Goal: Task Accomplishment & Management: Complete application form

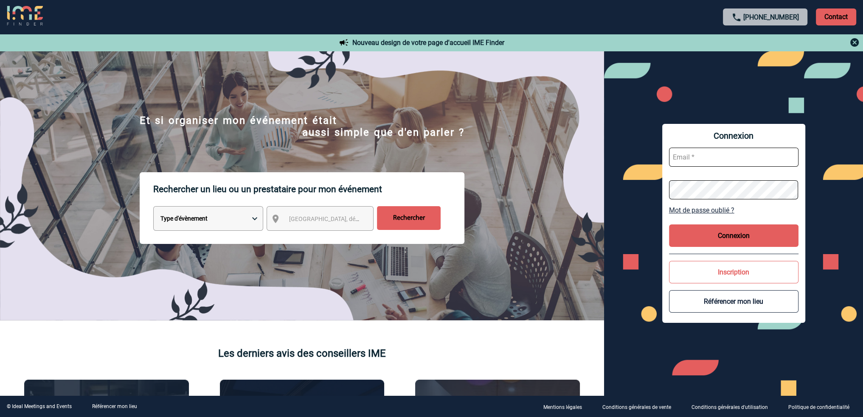
type input "angelina.salinardi@capgemini.com"
click at [754, 241] on button "Connexion" at bounding box center [733, 236] width 129 height 22
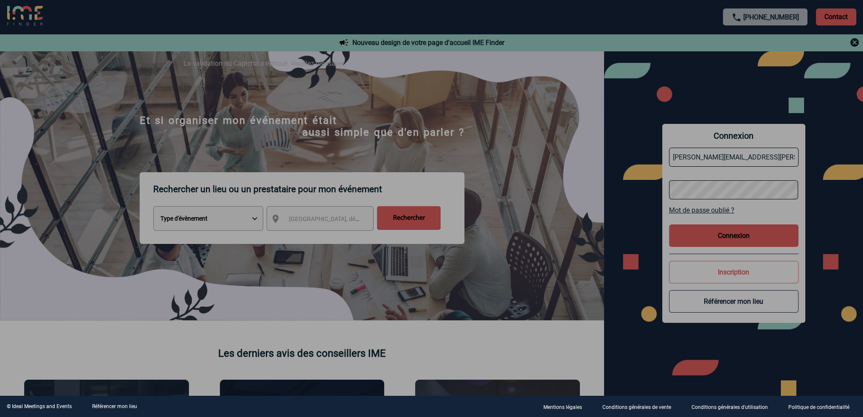
click at [744, 237] on div at bounding box center [431, 208] width 863 height 417
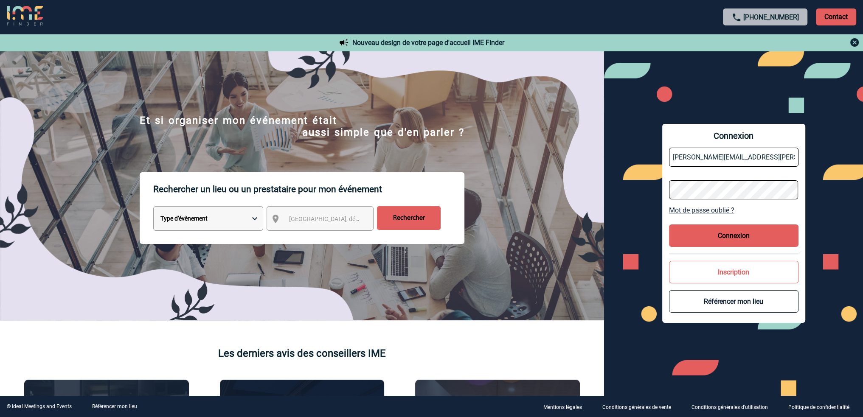
click at [732, 234] on button "Connexion" at bounding box center [733, 236] width 129 height 22
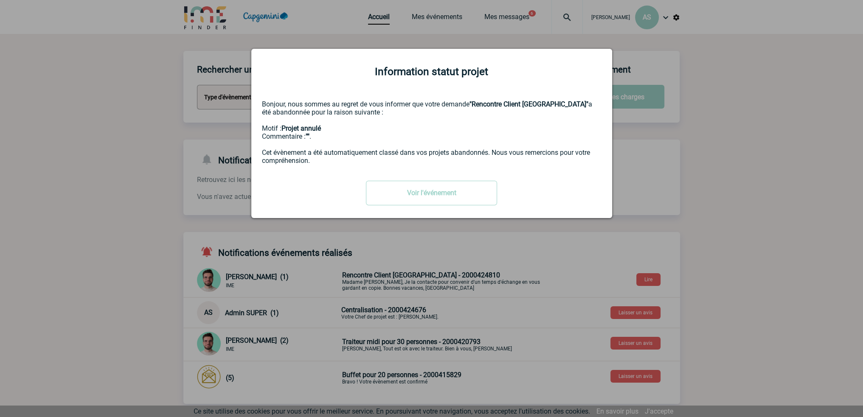
click at [552, 189] on div "Voir l'événement" at bounding box center [432, 193] width 340 height 25
click at [453, 190] on link "Voir l'événement" at bounding box center [431, 193] width 131 height 25
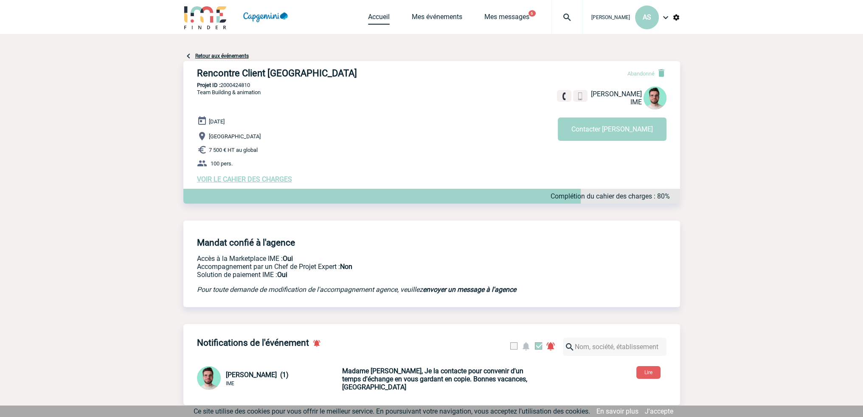
click at [368, 17] on link "Accueil" at bounding box center [379, 19] width 22 height 12
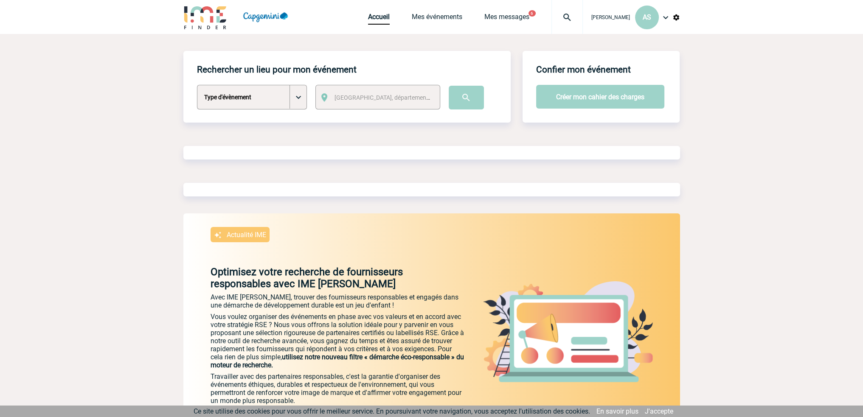
click at [267, 97] on select "Type d'évènement Séminaire avec nuitée Séminaire sans nuitée Repas de groupe Te…" at bounding box center [252, 97] width 110 height 25
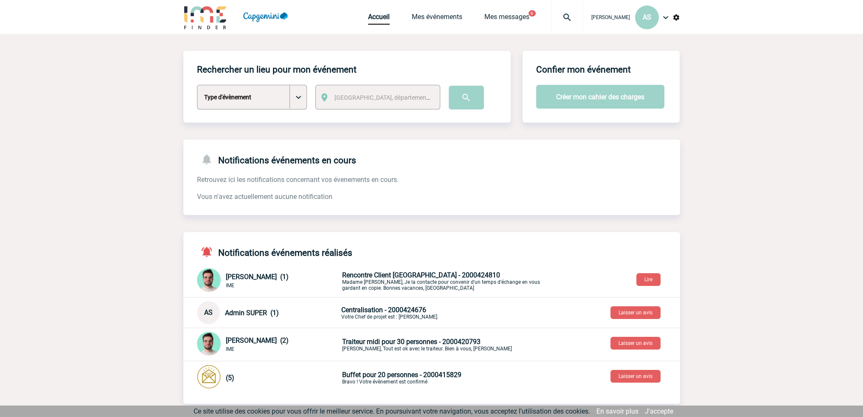
select select "9"
click at [197, 85] on select "Type d'évènement Séminaire avec nuitée Séminaire sans nuitée Repas de groupe Te…" at bounding box center [252, 97] width 110 height 25
click at [346, 99] on span "[GEOGRAPHIC_DATA], département, région..." at bounding box center [393, 97] width 118 height 7
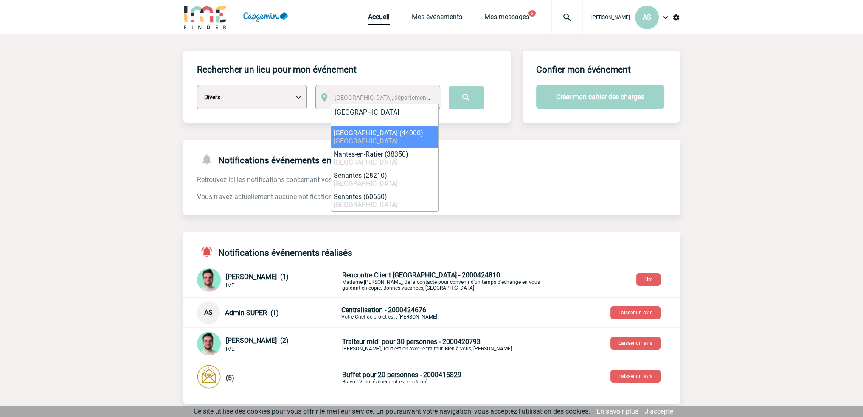
type input "NANTES"
select select "5250"
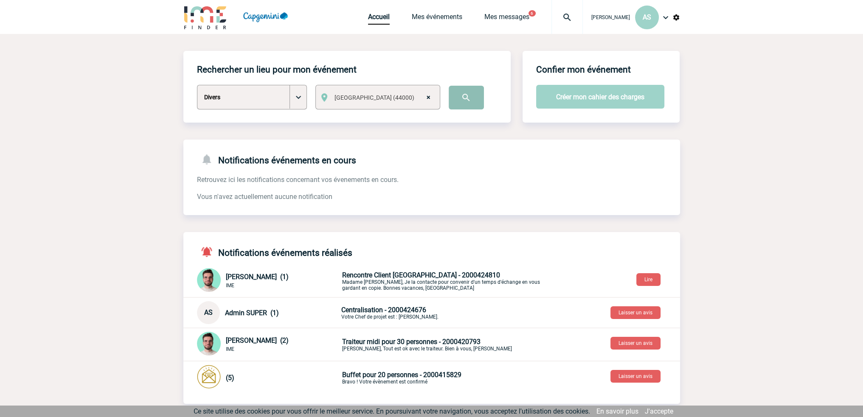
click at [468, 101] on input "image" at bounding box center [466, 98] width 35 height 24
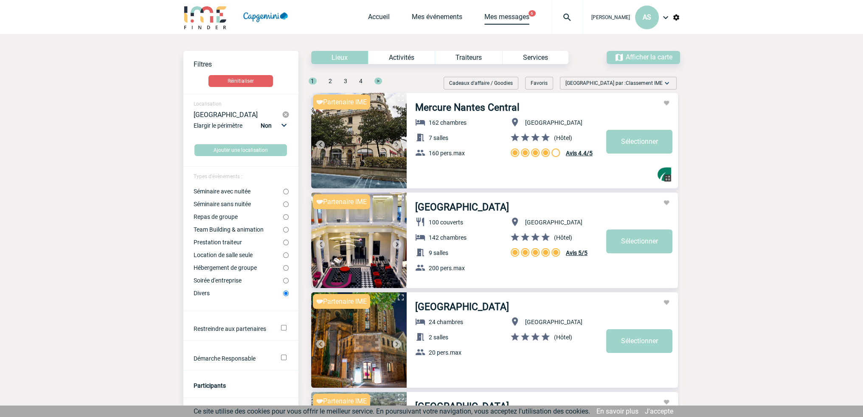
click at [500, 14] on link "Mes messages" at bounding box center [506, 19] width 45 height 12
click at [371, 15] on link "Accueil" at bounding box center [379, 19] width 22 height 12
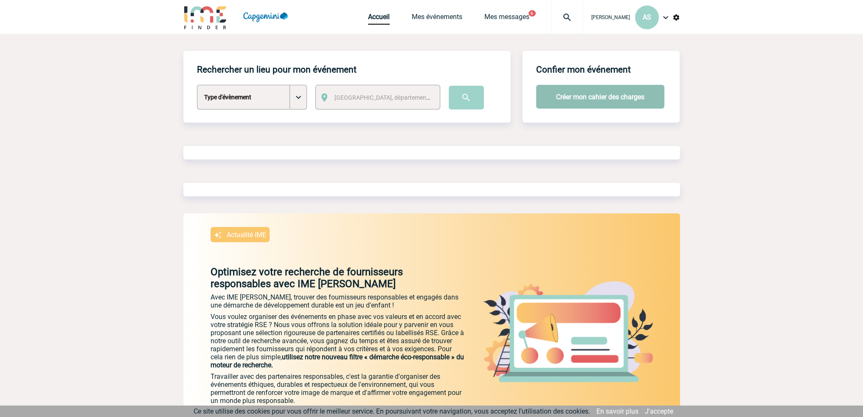
click at [598, 95] on button "Créer mon cahier des charges" at bounding box center [600, 97] width 128 height 24
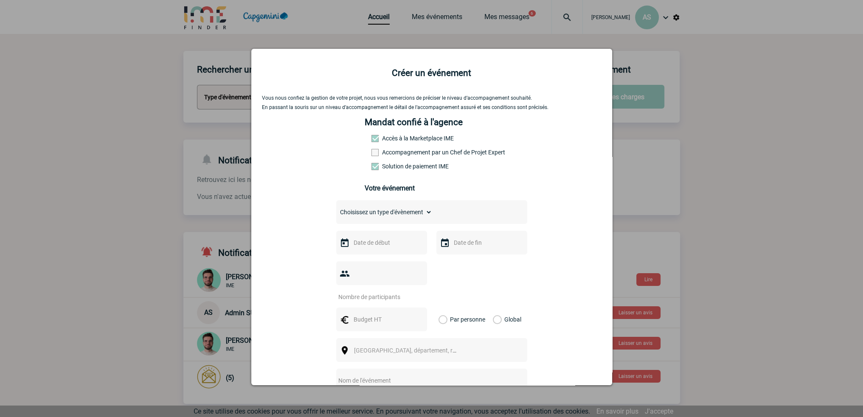
click at [388, 218] on select "Choisissez un type d'évènement Séminaire avec nuitée Séminaire sans nuitée Repa…" at bounding box center [384, 212] width 96 height 12
select select "9"
click at [336, 209] on select "Choisissez un type d'évènement Séminaire avec nuitée Séminaire sans nuitée Repa…" at bounding box center [384, 212] width 96 height 12
click at [390, 248] on input "text" at bounding box center [380, 242] width 59 height 11
click at [457, 258] on span "Suivant" at bounding box center [458, 260] width 7 height 7
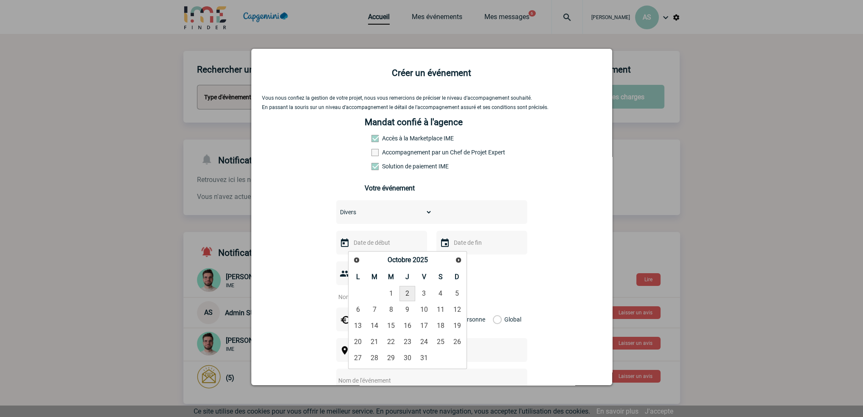
click at [407, 295] on link "2" at bounding box center [407, 293] width 16 height 15
type input "[DATE]"
click at [467, 245] on input "text" at bounding box center [481, 242] width 59 height 11
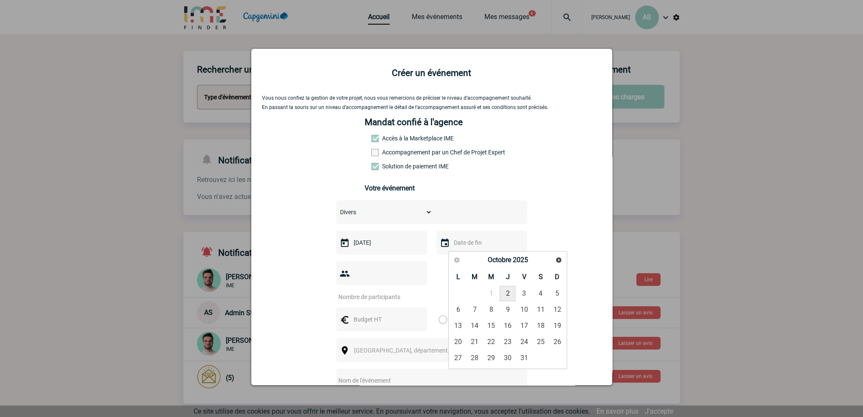
click at [508, 292] on link "2" at bounding box center [508, 293] width 16 height 15
type input "[DATE]"
click at [402, 292] on input "number" at bounding box center [376, 297] width 80 height 11
click at [394, 292] on input "number" at bounding box center [376, 297] width 80 height 11
type input "30"
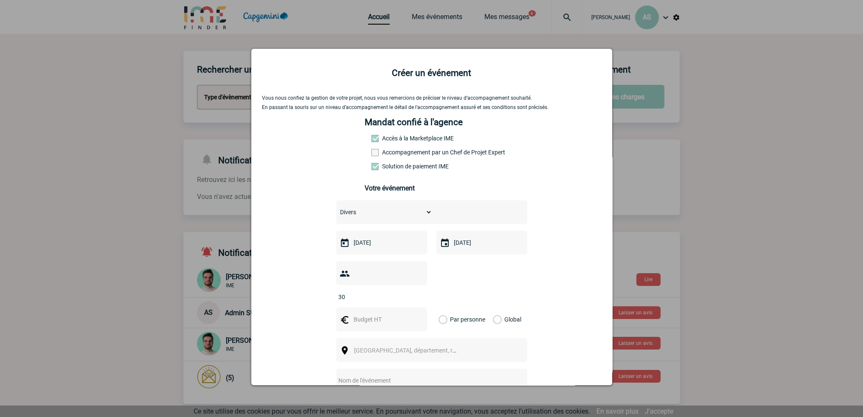
click at [440, 308] on label "Par personne" at bounding box center [442, 320] width 9 height 24
click at [0, 0] on input "Par personne" at bounding box center [0, 0] width 0 height 0
click at [374, 345] on span "[GEOGRAPHIC_DATA], département, région..." at bounding box center [409, 351] width 117 height 12
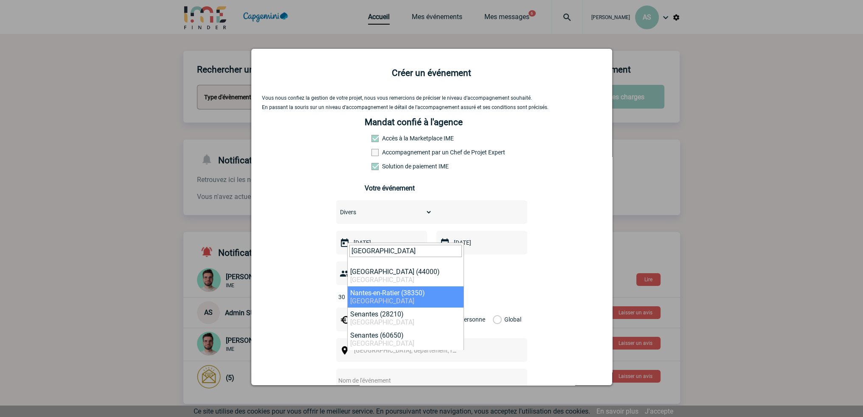
type input "[GEOGRAPHIC_DATA]"
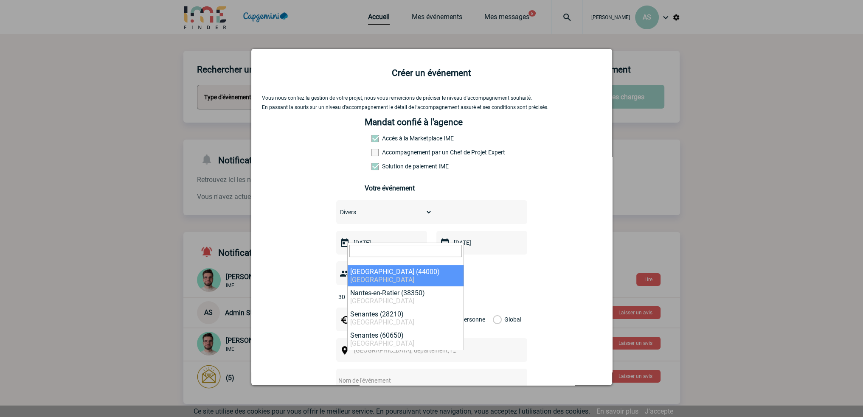
click at [389, 292] on input "30" at bounding box center [376, 297] width 80 height 11
select select "5250"
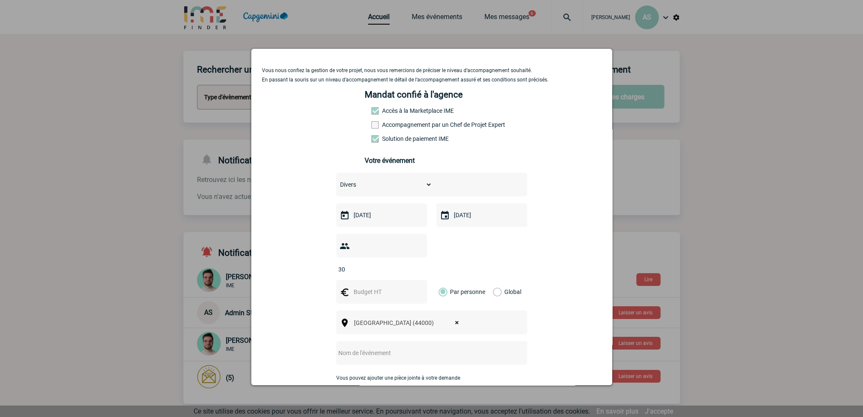
scroll to position [42, 0]
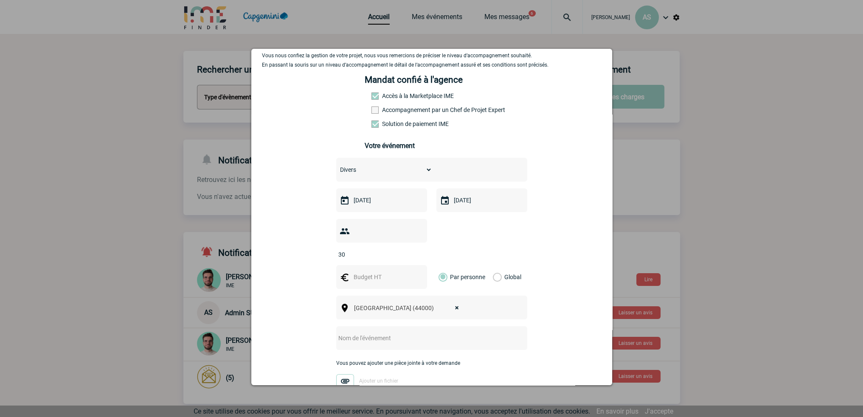
click at [365, 333] on input "text" at bounding box center [420, 338] width 168 height 11
click at [339, 333] on input "petit déjeuner" at bounding box center [420, 338] width 168 height 11
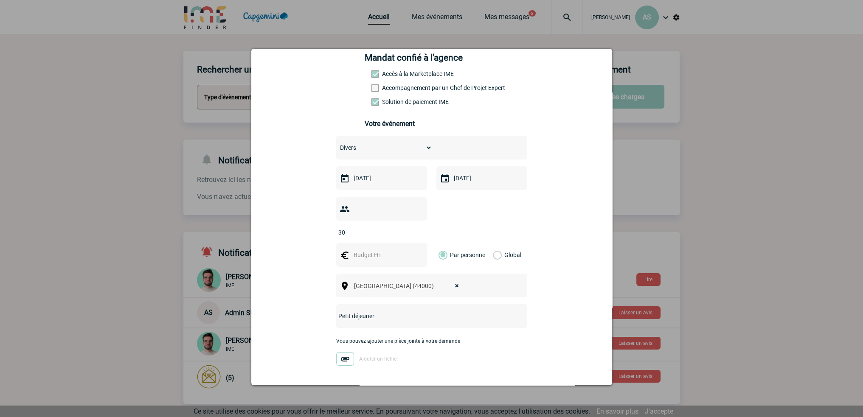
scroll to position [96, 0]
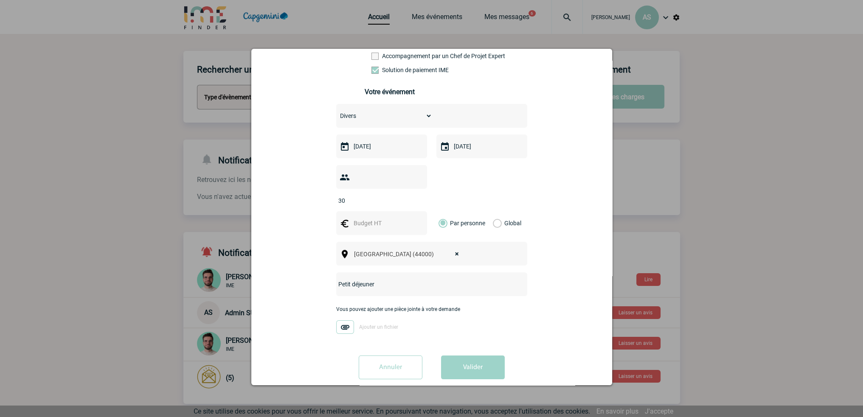
type input "Petit déjeuner"
click at [385, 218] on input "text" at bounding box center [380, 223] width 59 height 11
type input "6"
click at [555, 292] on div "Vous nous confiez la gestion de votre projet, nous vous remercions de préciser …" at bounding box center [432, 192] width 340 height 387
click at [469, 326] on div "Vous pouvez ajouter une pièce jointe à votre demande Ajouter un fichier" at bounding box center [431, 324] width 191 height 36
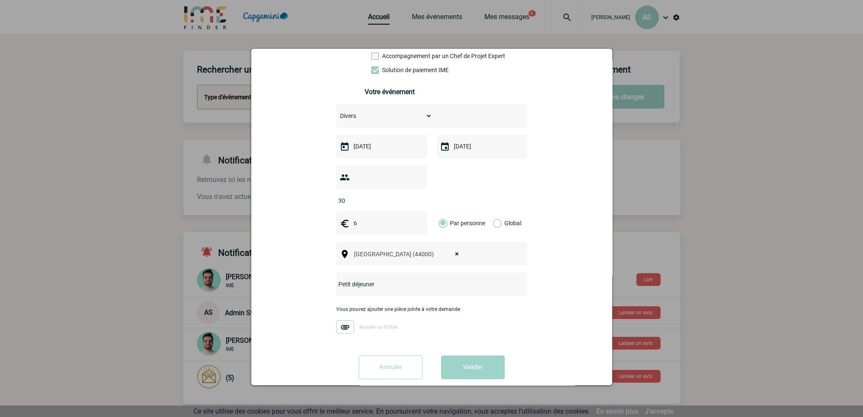
click at [385, 279] on input "Petit déjeuner" at bounding box center [420, 284] width 168 height 11
click at [530, 279] on div "Vous nous confiez la gestion de votre projet, nous vous remercions de préciser …" at bounding box center [432, 192] width 340 height 387
click at [467, 363] on button "Valider" at bounding box center [473, 368] width 64 height 24
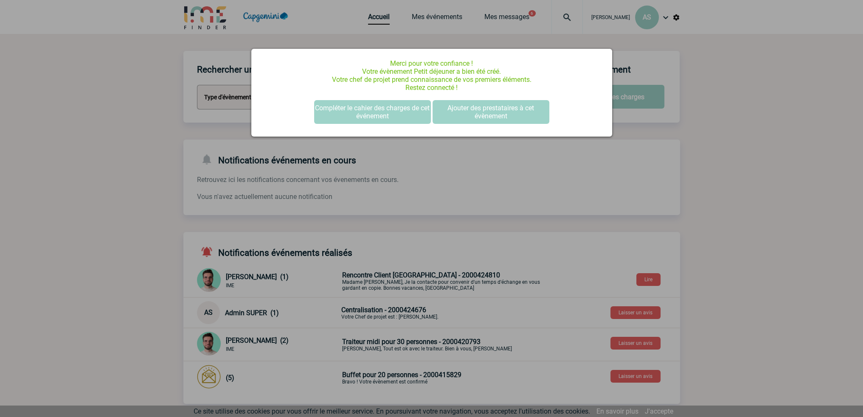
scroll to position [0, 0]
click at [626, 176] on div at bounding box center [431, 208] width 863 height 417
